Goal: Transaction & Acquisition: Purchase product/service

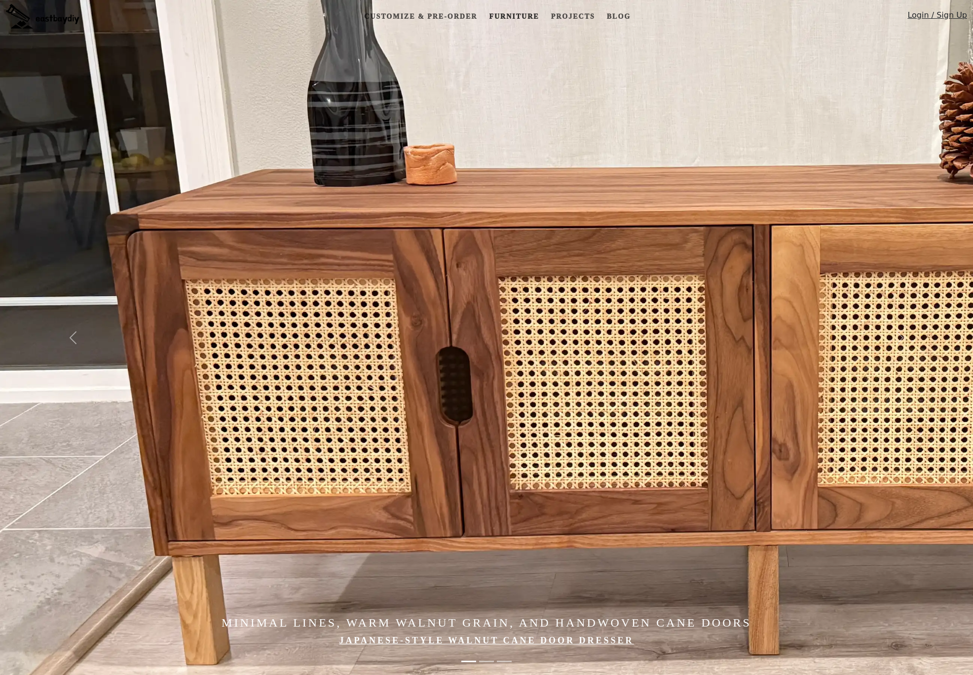
click at [519, 20] on link "Furniture" at bounding box center [514, 16] width 58 height 18
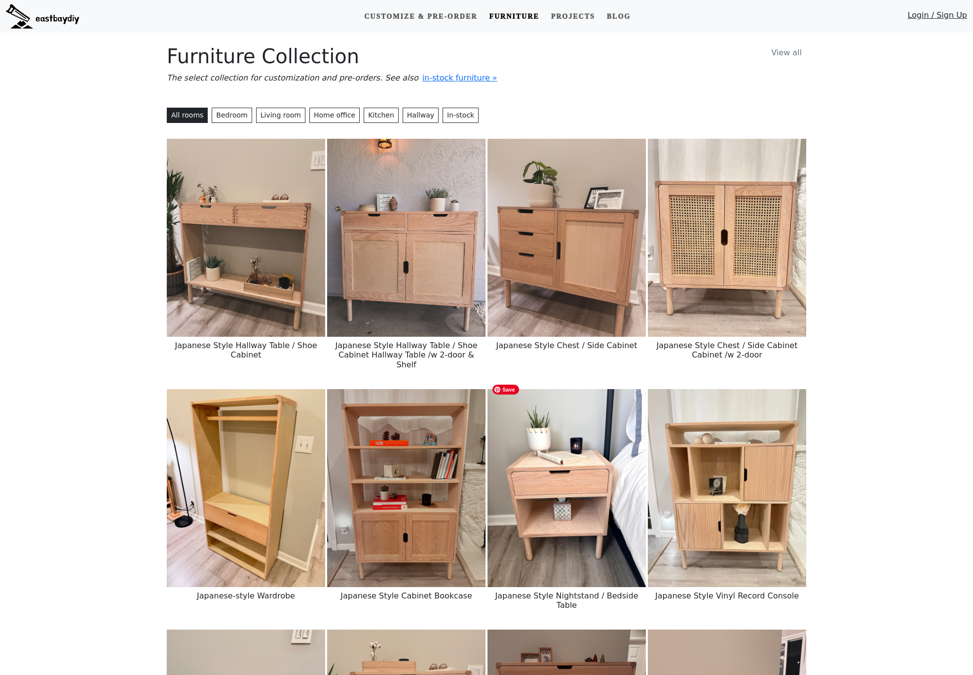
click at [578, 488] on img at bounding box center [567, 488] width 158 height 198
